Goal: Information Seeking & Learning: Check status

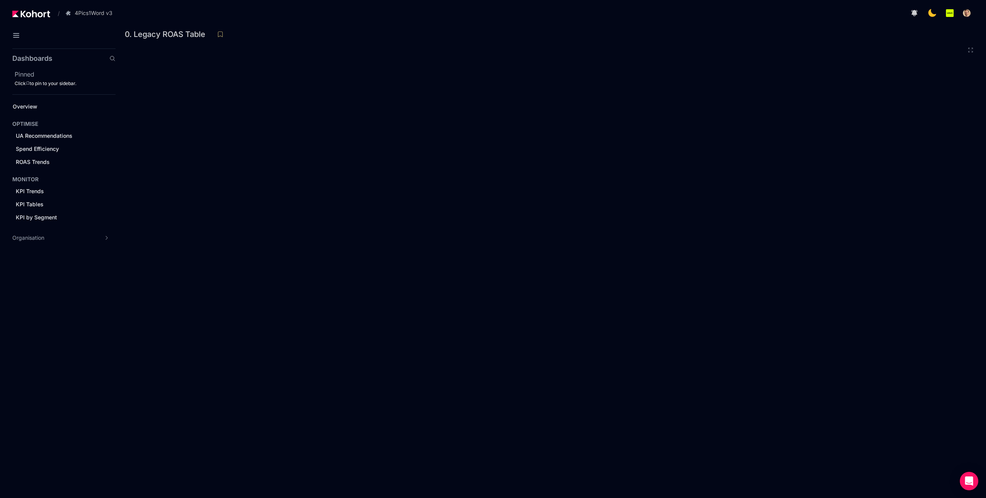
click at [141, 13] on div at bounding box center [547, 12] width 853 height 15
click at [331, 30] on div "0. Legacy ROAS Table" at bounding box center [548, 35] width 846 height 12
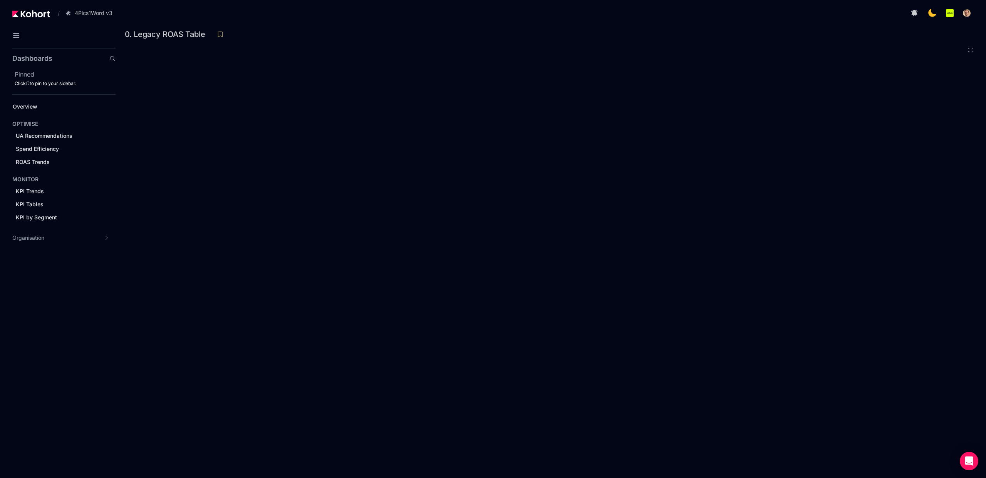
click at [367, 29] on div "0. Legacy ROAS Table" at bounding box center [548, 35] width 846 height 12
click at [540, 40] on div at bounding box center [551, 40] width 840 height 13
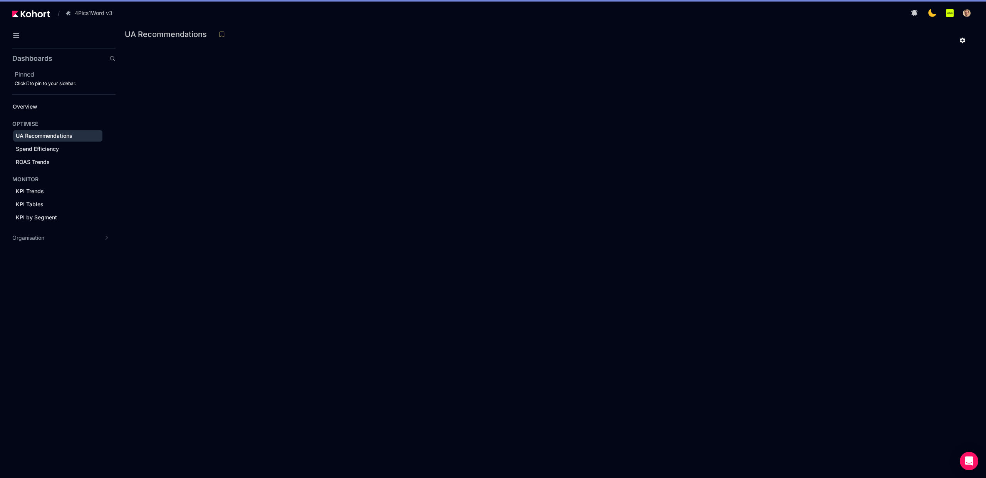
click at [365, 46] on div at bounding box center [551, 40] width 840 height 13
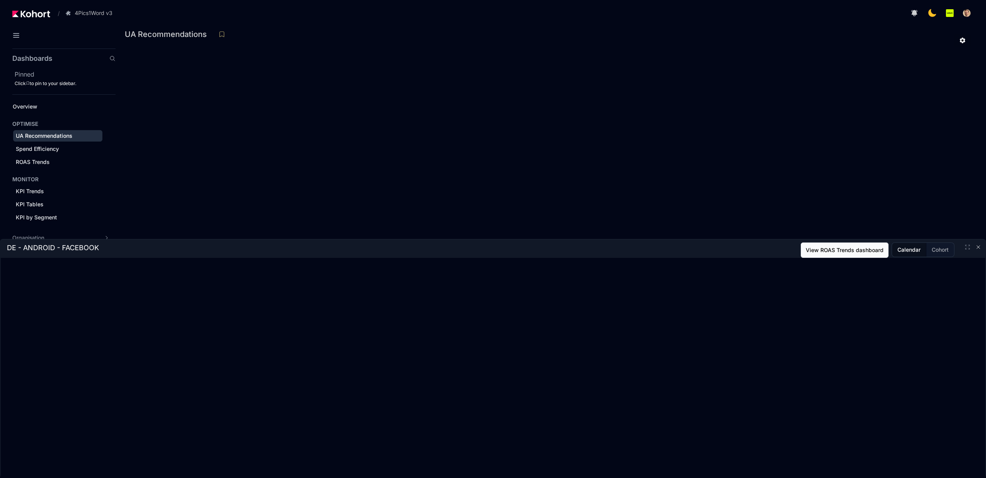
click at [835, 252] on button "View ROAS Trends dashboard" at bounding box center [845, 250] width 88 height 15
click at [936, 252] on button "Cohort" at bounding box center [940, 250] width 28 height 14
drag, startPoint x: 22, startPoint y: 248, endPoint x: 110, endPoint y: 245, distance: 88.3
click at [110, 245] on div "DE - ANDROID - FACEBOOK View KPI Tables dashboard Calendar Cohort" at bounding box center [493, 250] width 985 height 15
click at [164, 251] on div at bounding box center [453, 250] width 708 height 15
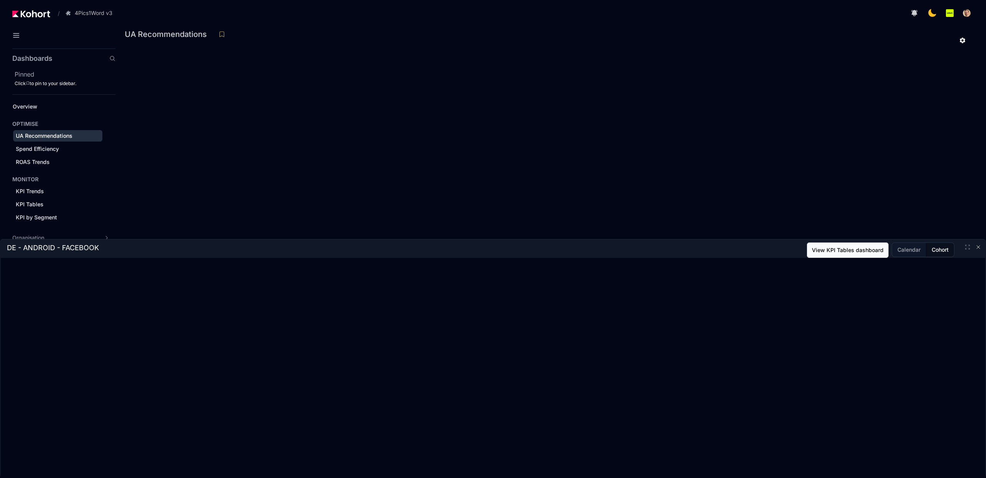
click at [829, 253] on button "View KPI Tables dashboard" at bounding box center [848, 250] width 82 height 15
click at [978, 248] on icon "button" at bounding box center [978, 247] width 6 height 6
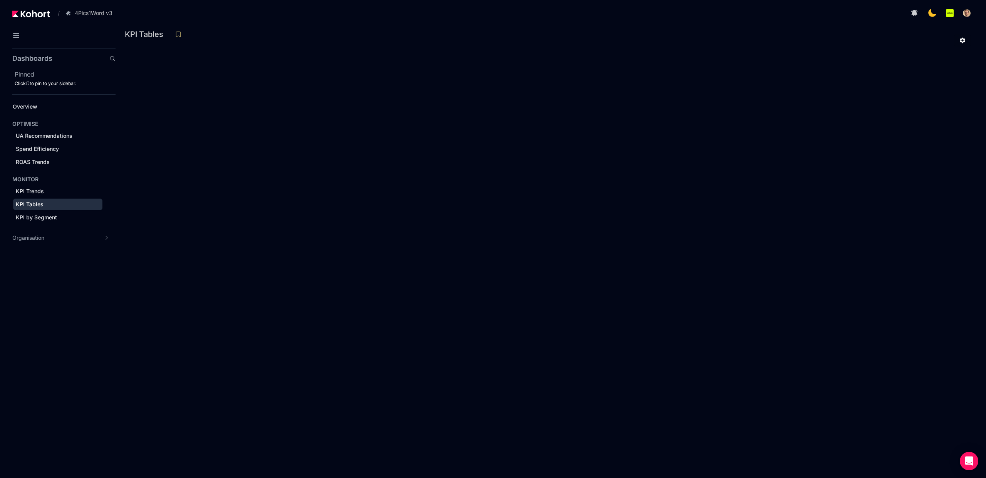
click at [692, 44] on div at bounding box center [551, 40] width 840 height 13
click at [693, 22] on header "/ 4Pics1Word v3 Go to products list 4Pics1Word v3" at bounding box center [493, 14] width 986 height 29
click at [770, 40] on div at bounding box center [551, 40] width 840 height 13
click at [248, 14] on div at bounding box center [547, 12] width 853 height 15
